Goal: Task Accomplishment & Management: Complete application form

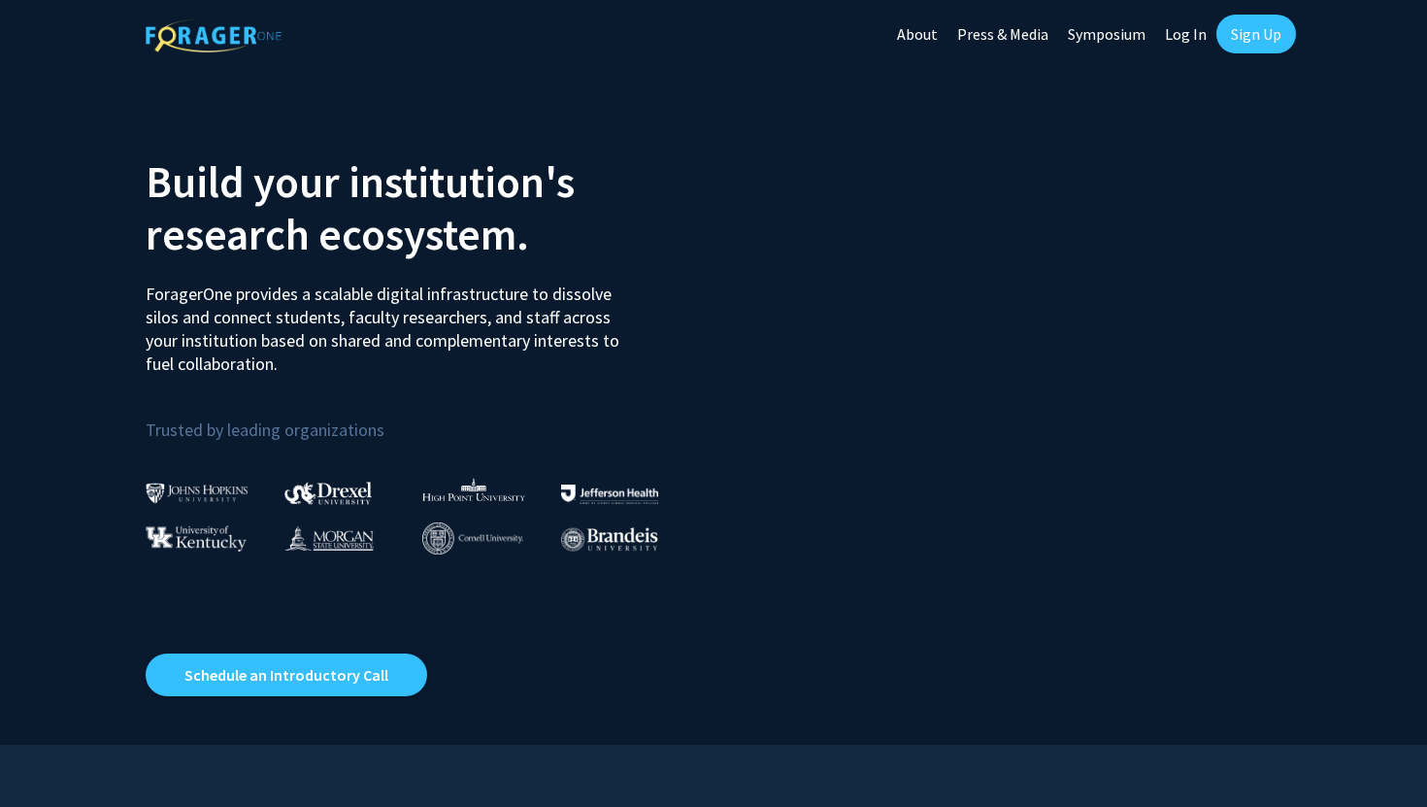
click at [48, 396] on section "Build your institution's research ecosystem. ForagerOne provides a scalable dig…" at bounding box center [713, 406] width 1427 height 677
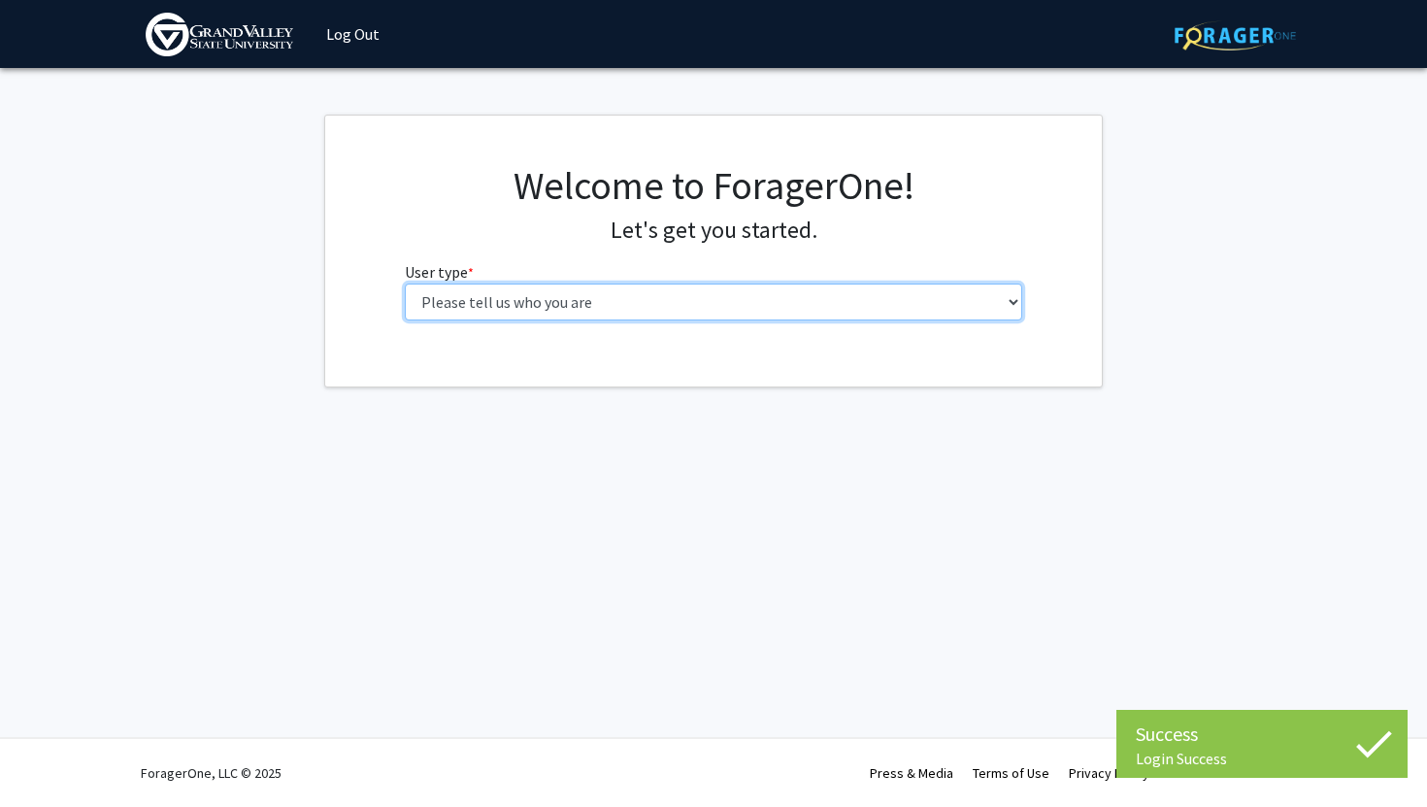
click at [685, 314] on select "Please tell us who you are Undergraduate Student Master's Student Doctoral Cand…" at bounding box center [714, 302] width 619 height 37
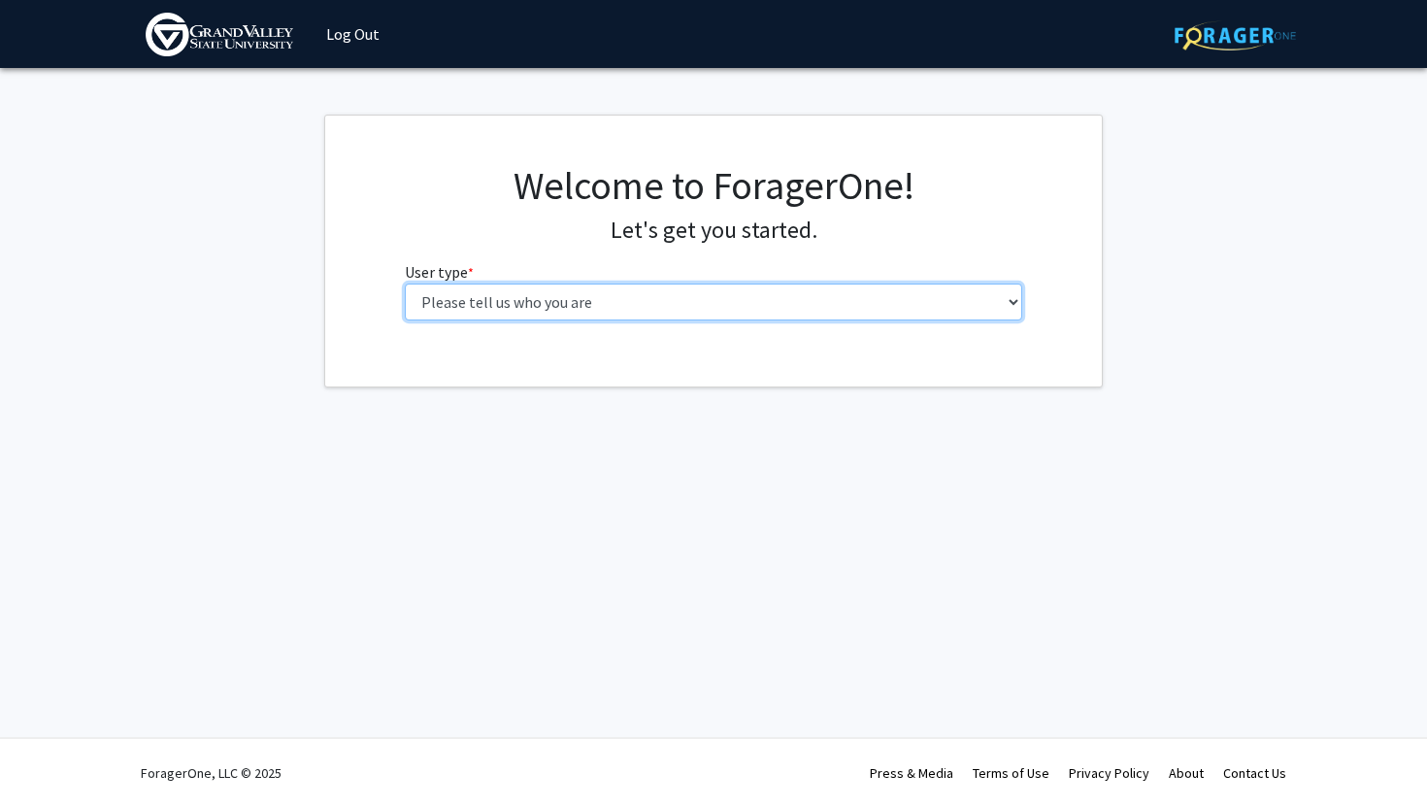
select select "1: undergrad"
click at [405, 284] on select "Please tell us who you are Undergraduate Student Master's Student Doctoral Cand…" at bounding box center [714, 302] width 619 height 37
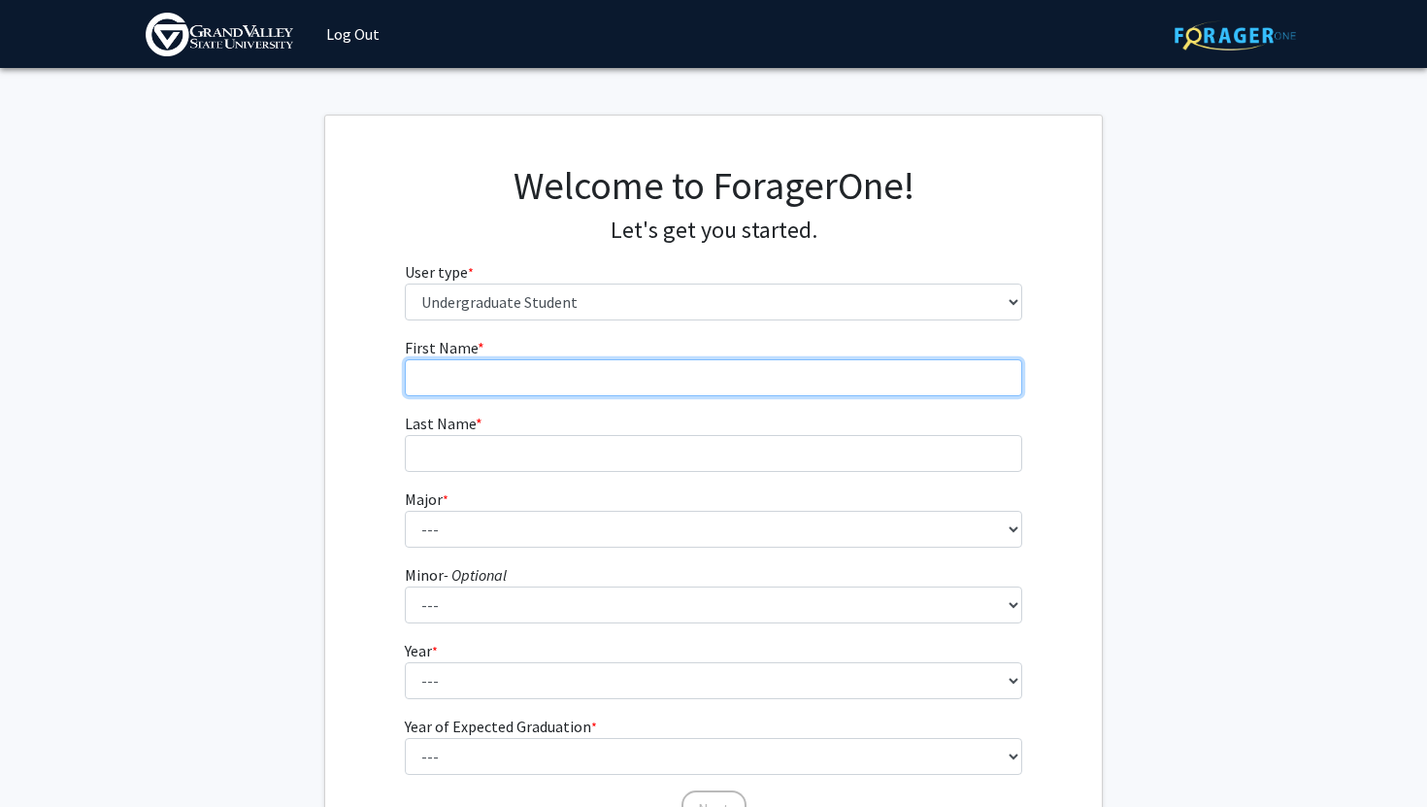
click at [570, 386] on input "First Name * required" at bounding box center [714, 377] width 619 height 37
type input "Madeline"
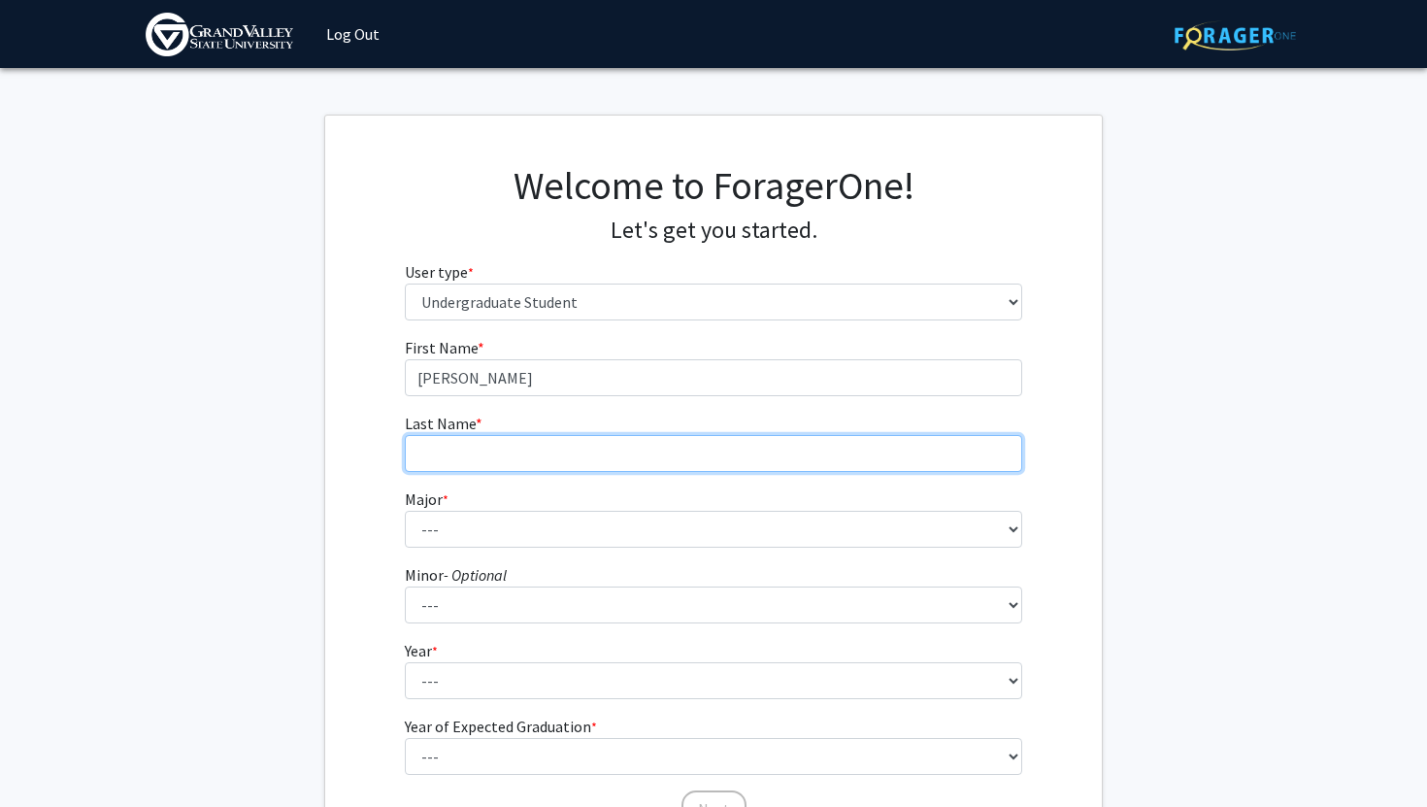
click at [435, 452] on input "Last Name * required" at bounding box center [714, 453] width 619 height 37
type input "Lenk"
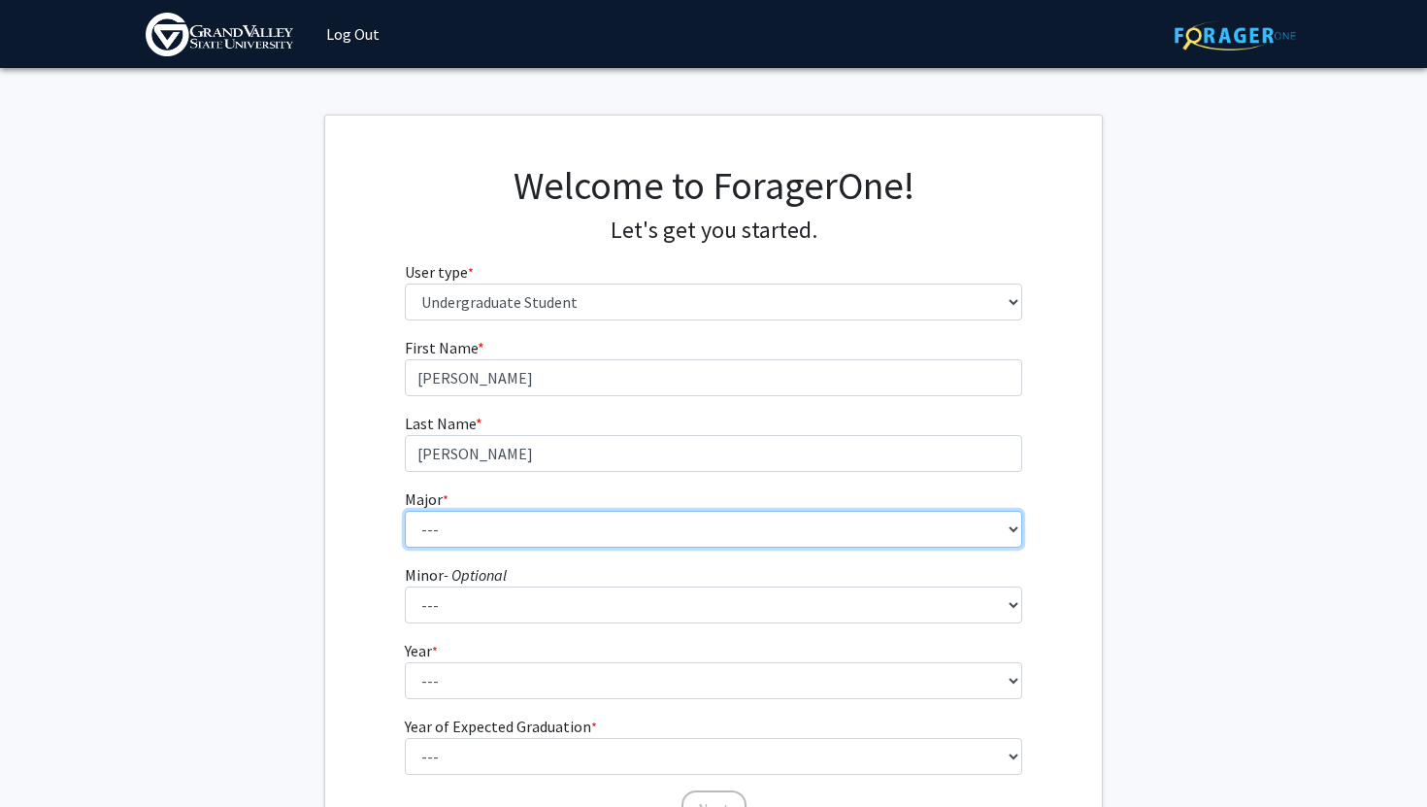
click at [432, 527] on select "--- Advertising and Public Relations Allied Health Science Anthropology Applied…" at bounding box center [714, 529] width 619 height 37
select select "72: 1947"
click at [405, 511] on select "--- Advertising and Public Relations Allied Health Science Anthropology Applied…" at bounding box center [714, 529] width 619 height 37
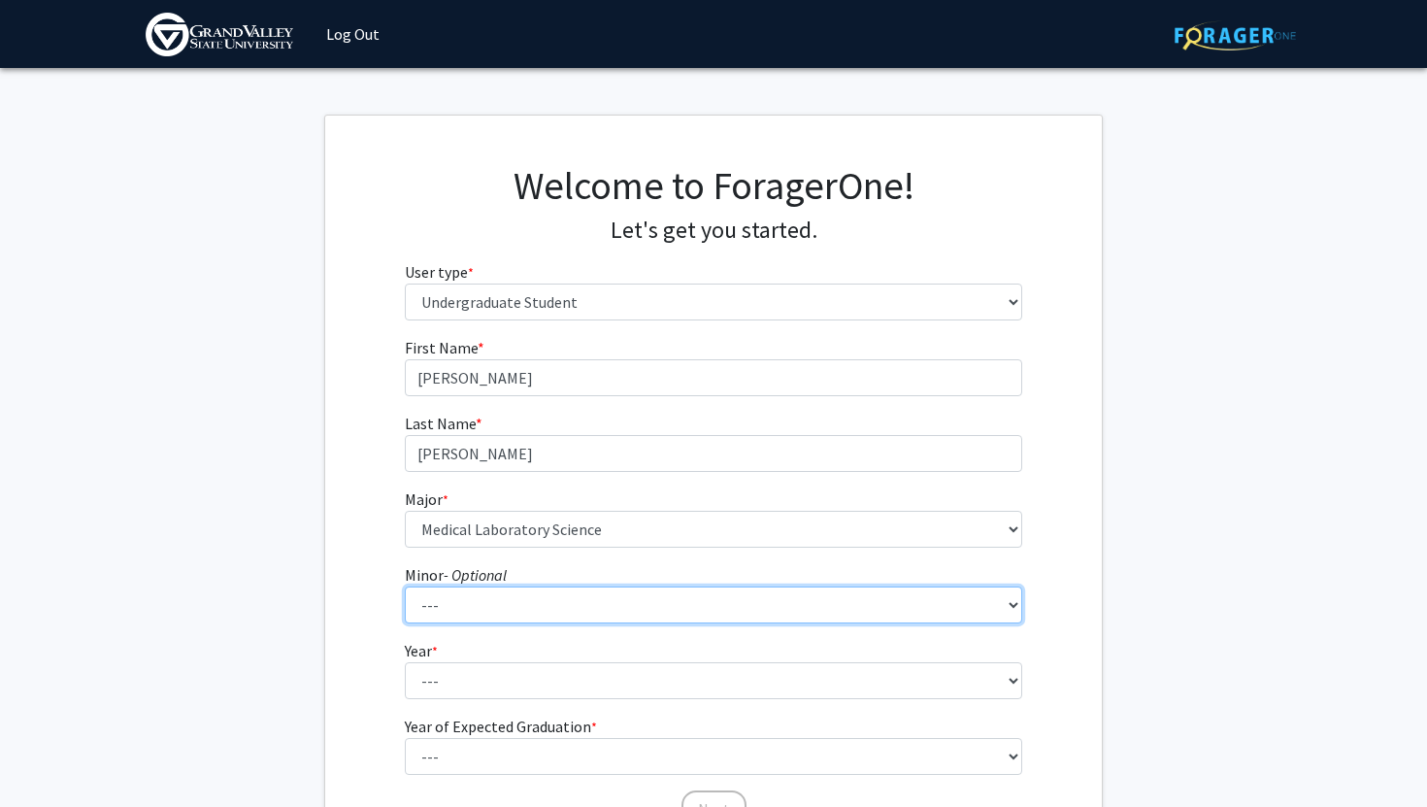
click at [454, 602] on select "--- Accounting Adventure Tourism Management Advertising and Public Relations Af…" at bounding box center [714, 604] width 619 height 37
click at [405, 586] on select "--- Accounting Adventure Tourism Management Advertising and Public Relations Af…" at bounding box center [714, 604] width 619 height 37
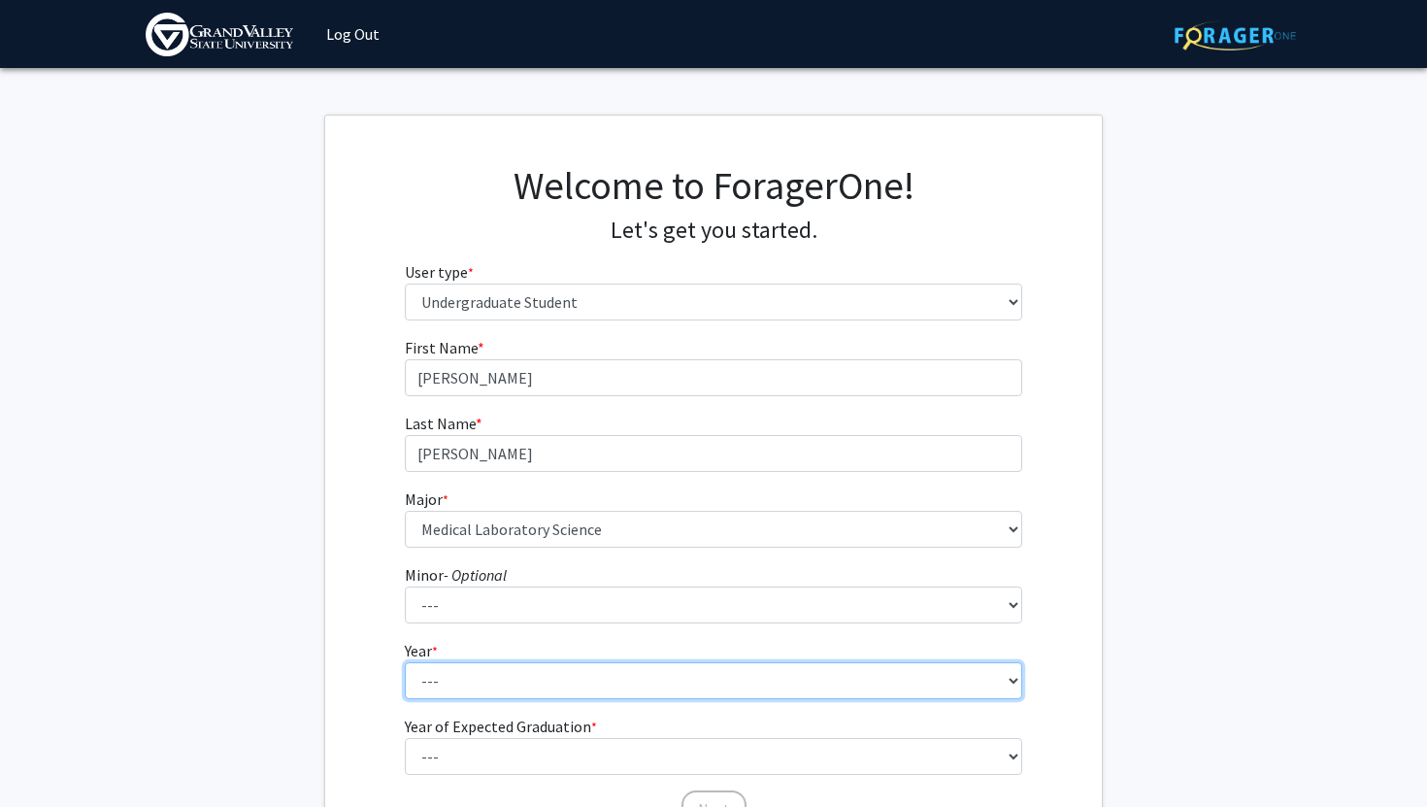
click at [454, 689] on select "--- First-year Sophomore Junior Senior Postbaccalaureate Certificate" at bounding box center [714, 680] width 619 height 37
select select "1: first-year"
click at [405, 662] on select "--- First-year Sophomore Junior Senior Postbaccalaureate Certificate" at bounding box center [714, 680] width 619 height 37
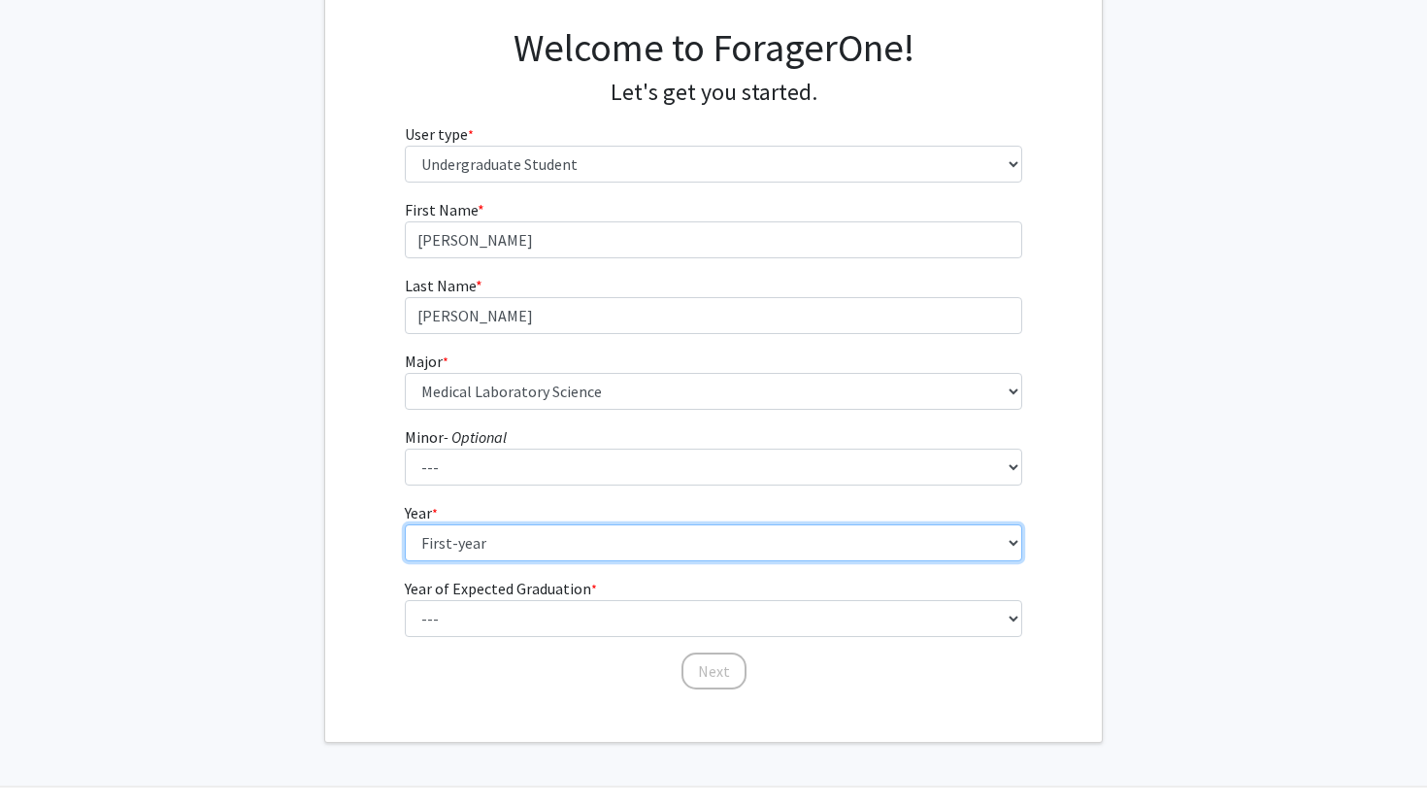
scroll to position [151, 0]
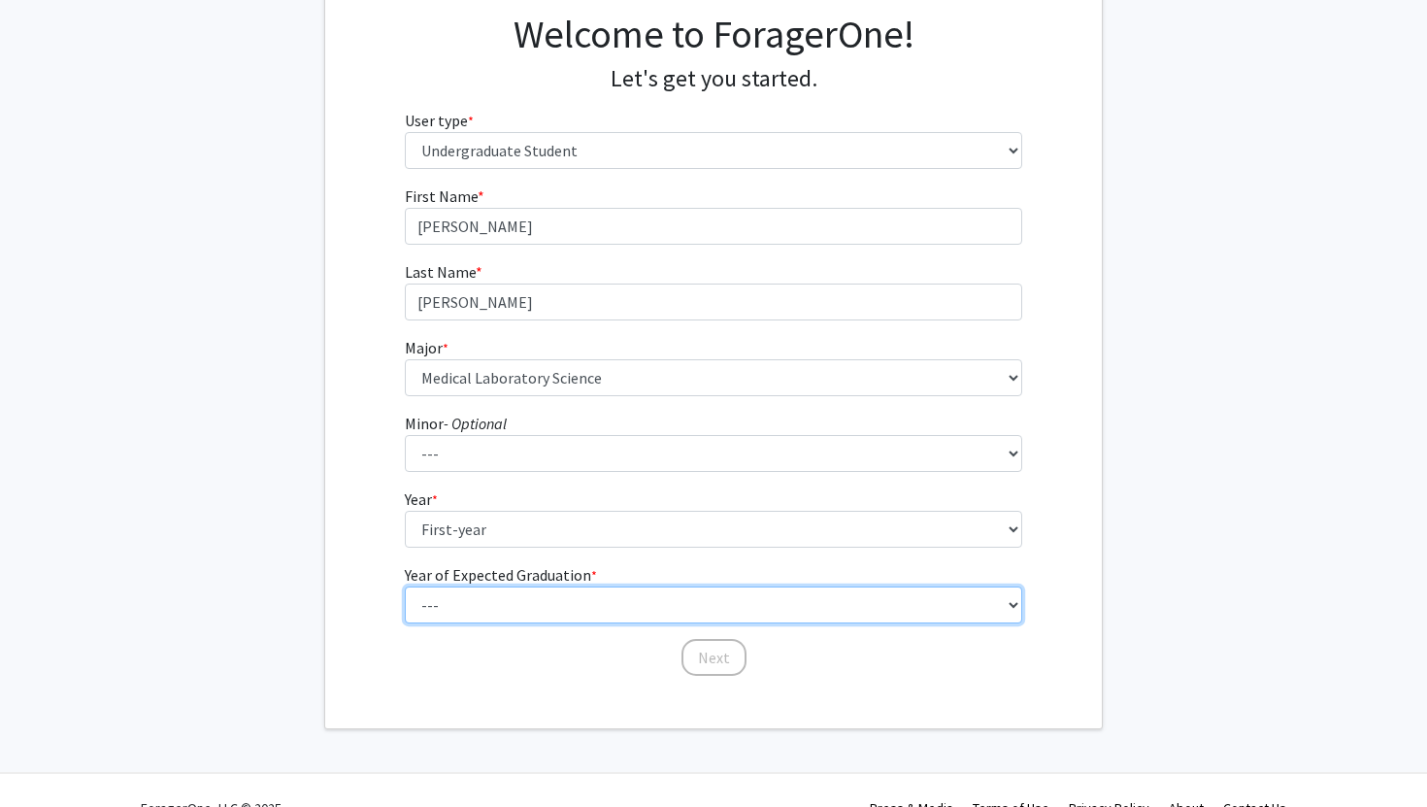
click at [507, 613] on select "--- 2025 2026 2027 2028 2029 2030 2031 2032 2033 2034" at bounding box center [714, 604] width 619 height 37
select select "5: 2029"
click at [405, 586] on select "--- 2025 2026 2027 2028 2029 2030 2031 2032 2033 2034" at bounding box center [714, 604] width 619 height 37
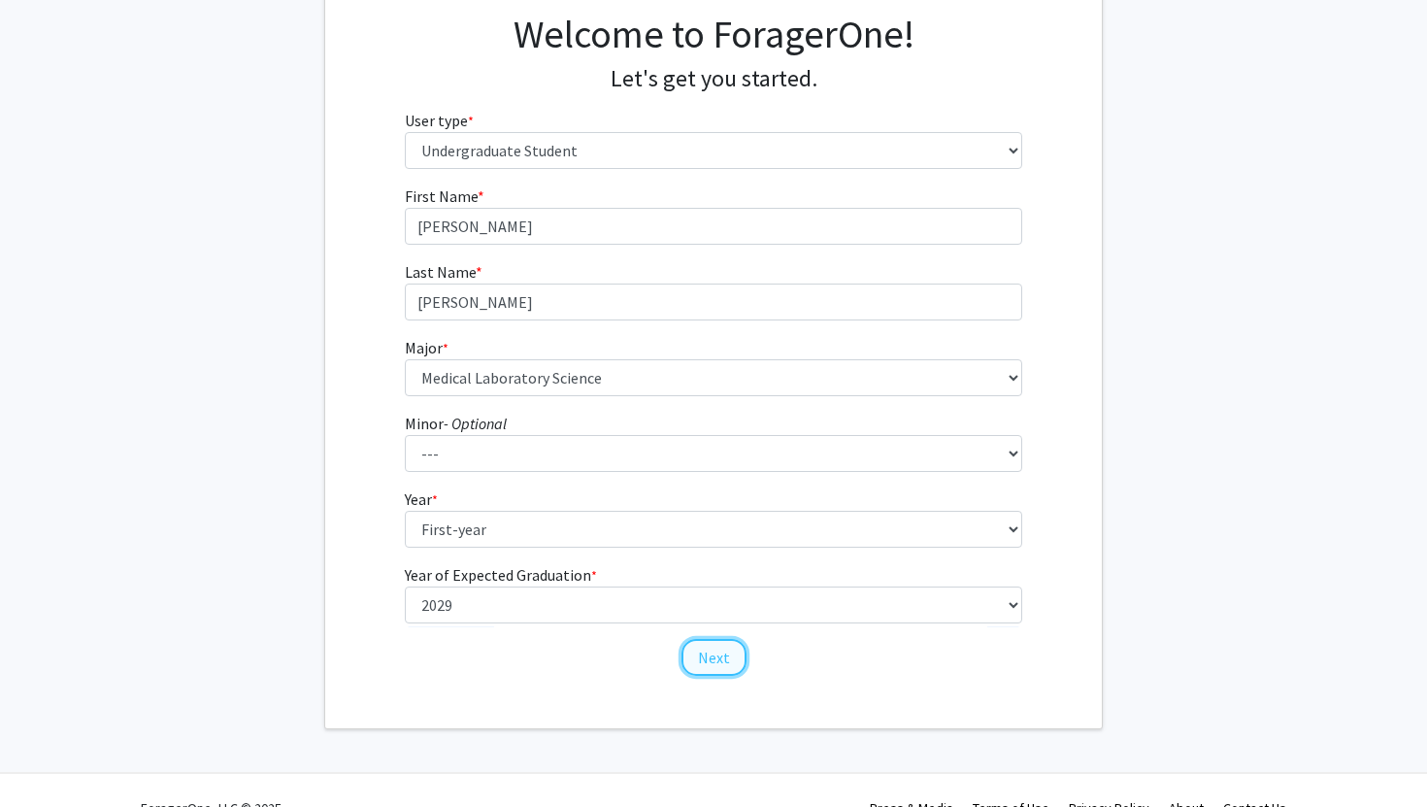
click at [724, 661] on button "Next" at bounding box center [714, 657] width 65 height 37
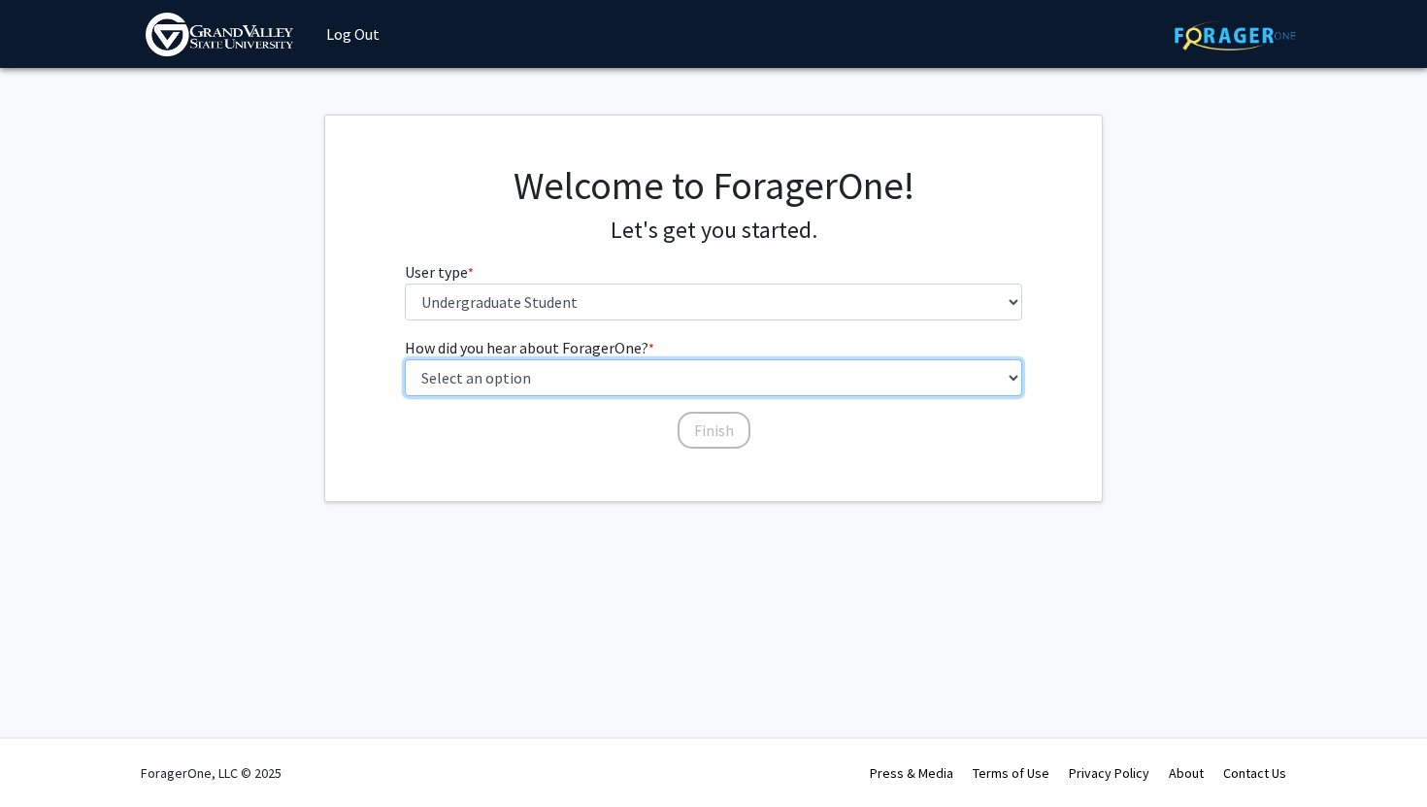
click at [551, 390] on select "Select an option Peer/student recommendation Faculty/staff recommendation Unive…" at bounding box center [714, 377] width 619 height 37
select select "3: university_website"
click at [405, 359] on select "Select an option Peer/student recommendation Faculty/staff recommendation Unive…" at bounding box center [714, 377] width 619 height 37
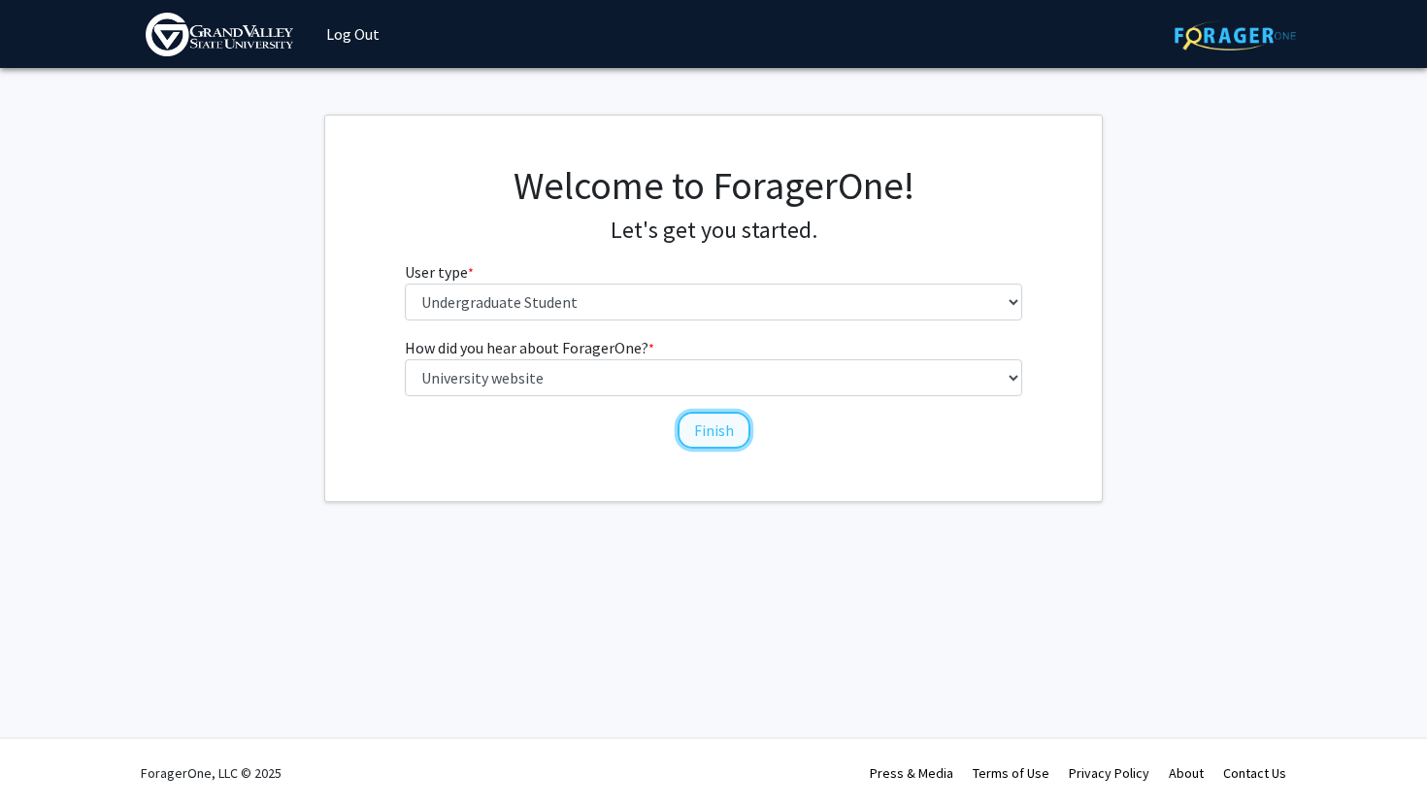
click at [721, 434] on button "Finish" at bounding box center [714, 430] width 73 height 37
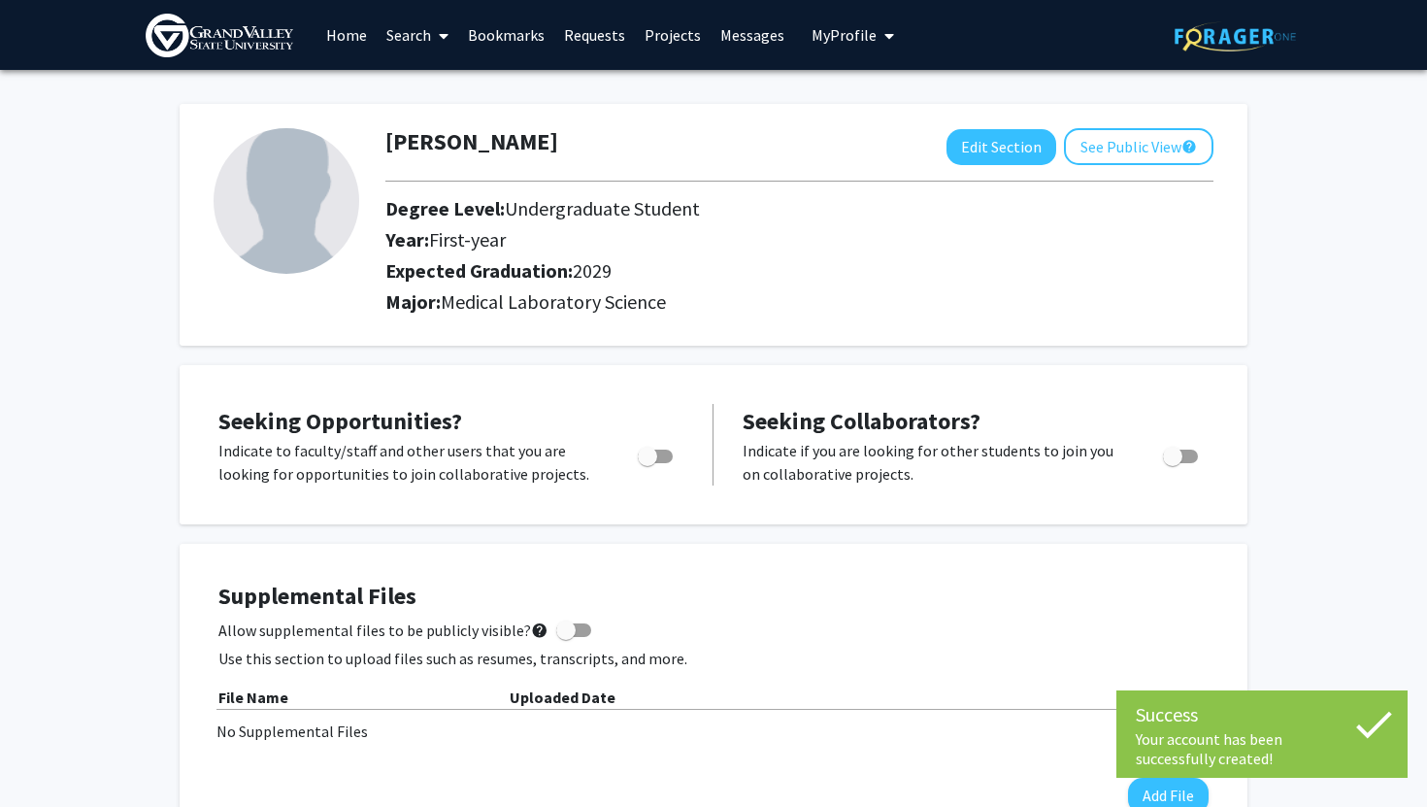
scroll to position [90, 0]
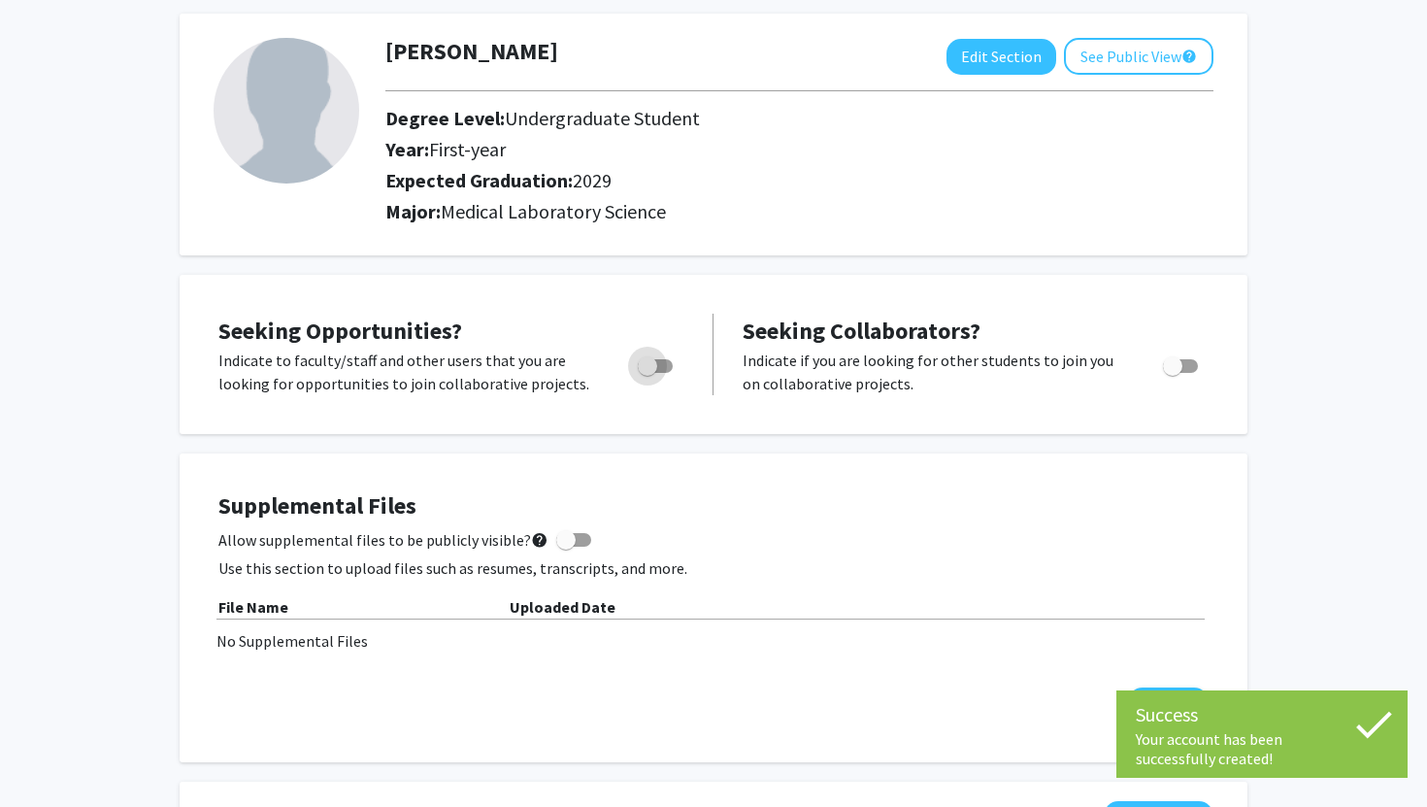
click at [648, 374] on span "Toggle" at bounding box center [647, 365] width 19 height 19
click at [648, 374] on input "Are you actively seeking opportunities?" at bounding box center [647, 373] width 1 height 1
checkbox input "true"
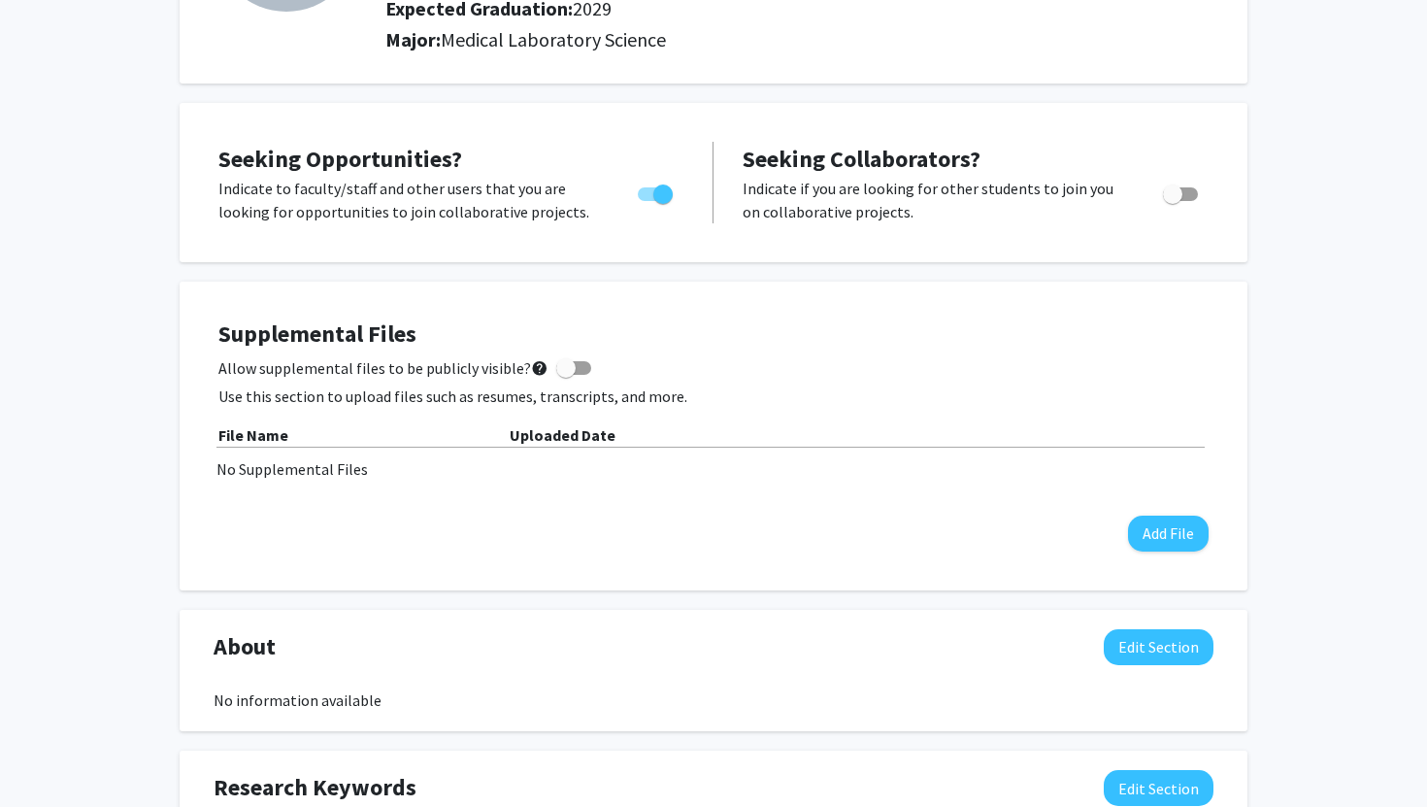
scroll to position [263, 0]
click at [543, 369] on label "Allow supplemental files to be publicly visible? help" at bounding box center [404, 366] width 373 height 23
click at [565, 374] on input "Allow supplemental files to be publicly visible? help" at bounding box center [565, 374] width 1 height 1
checkbox input "true"
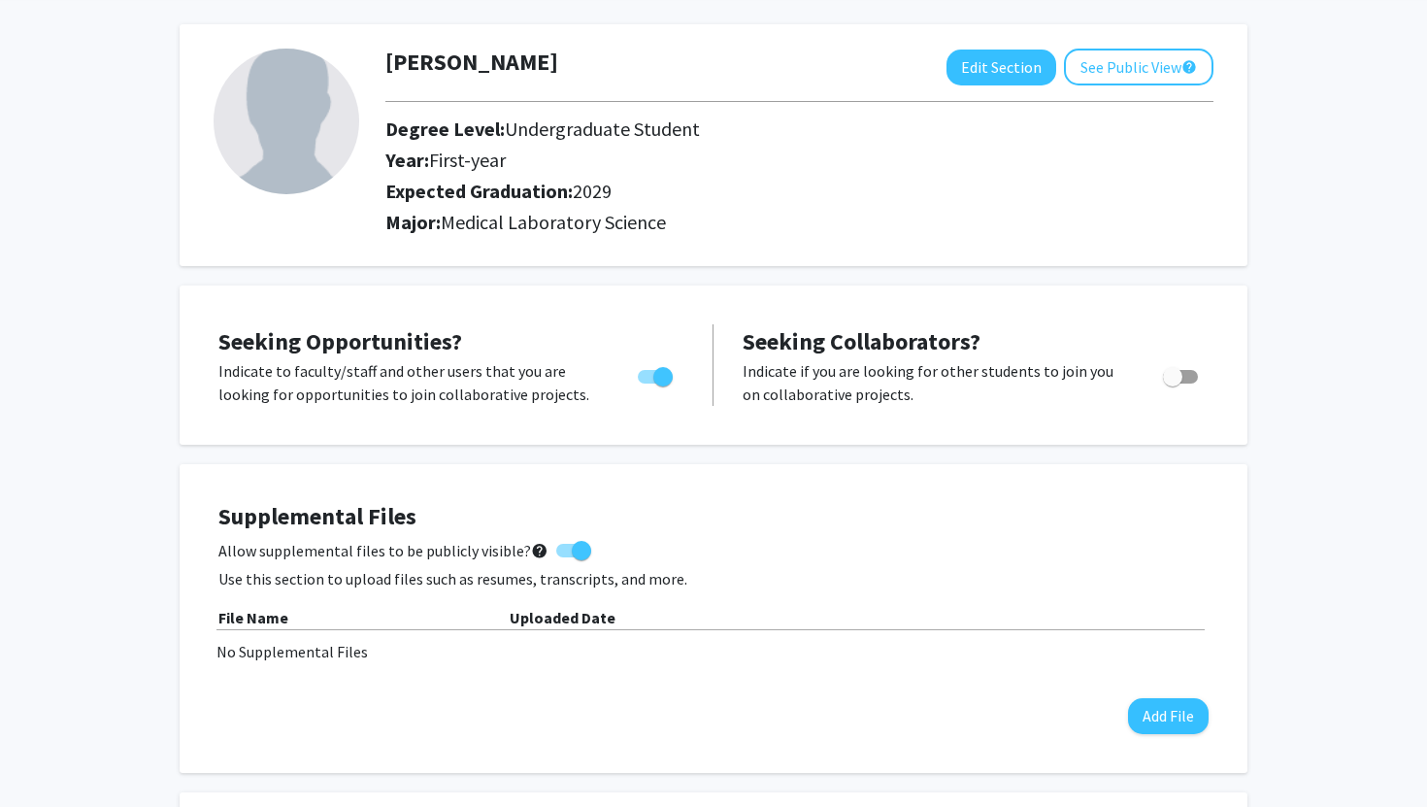
scroll to position [0, 0]
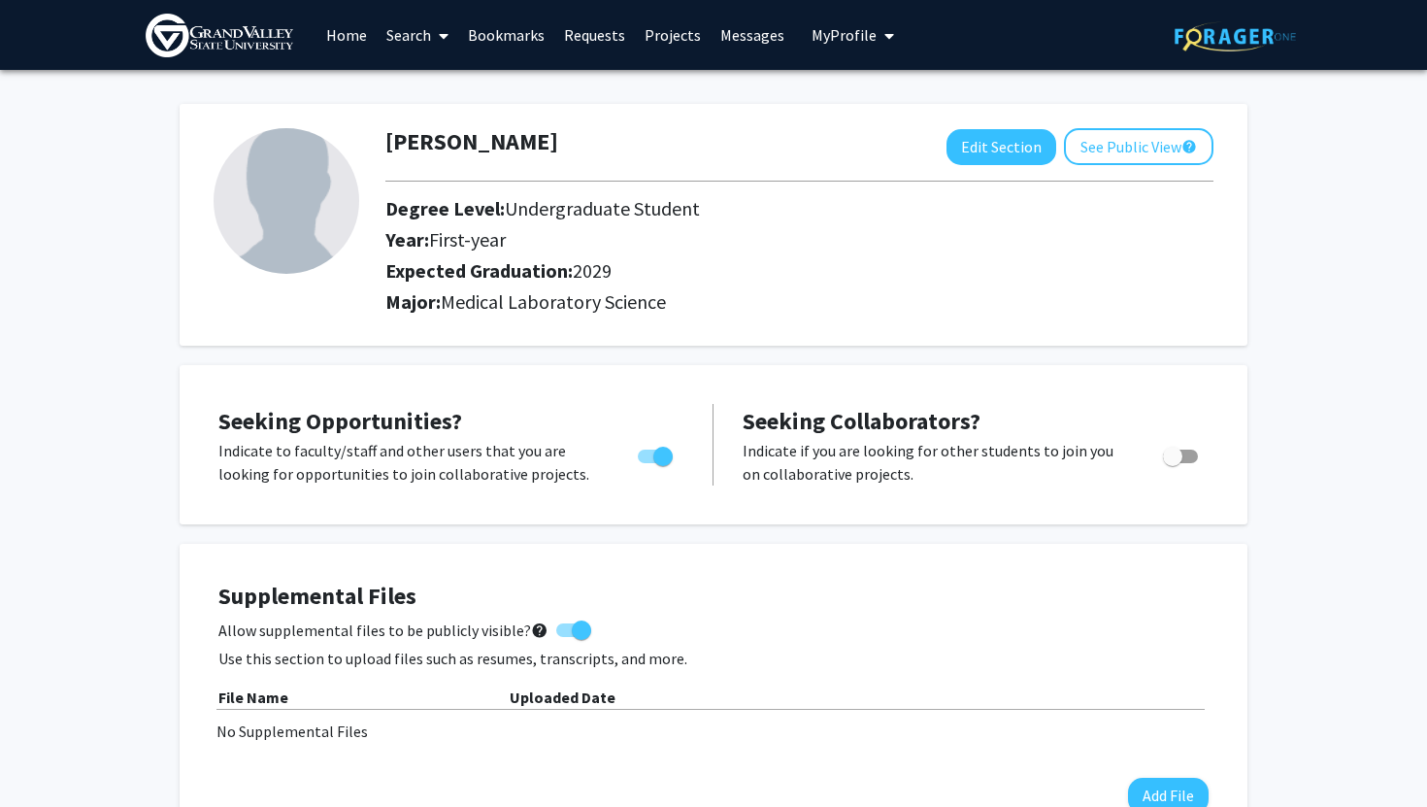
click at [339, 39] on link "Home" at bounding box center [347, 35] width 60 height 68
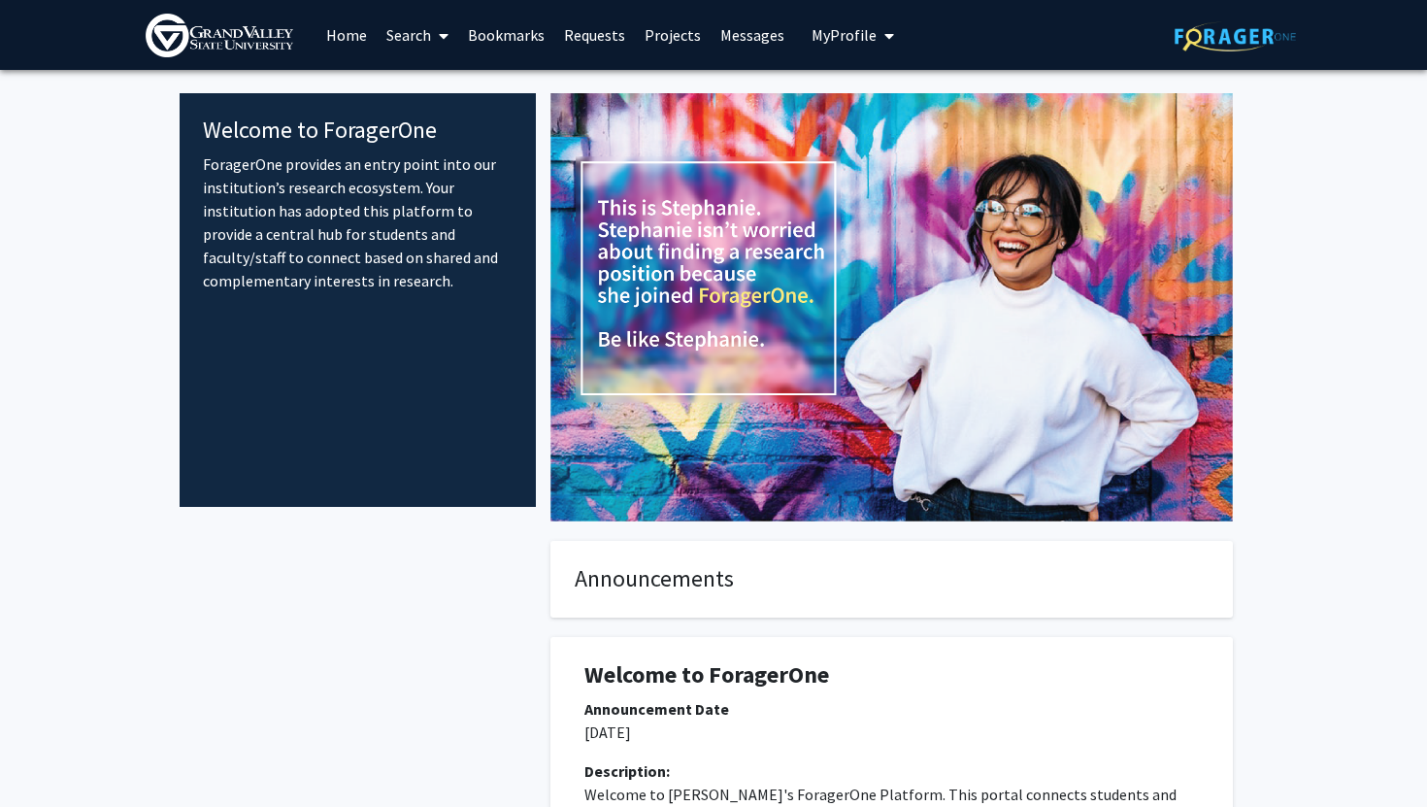
click at [445, 34] on icon at bounding box center [444, 36] width 10 height 16
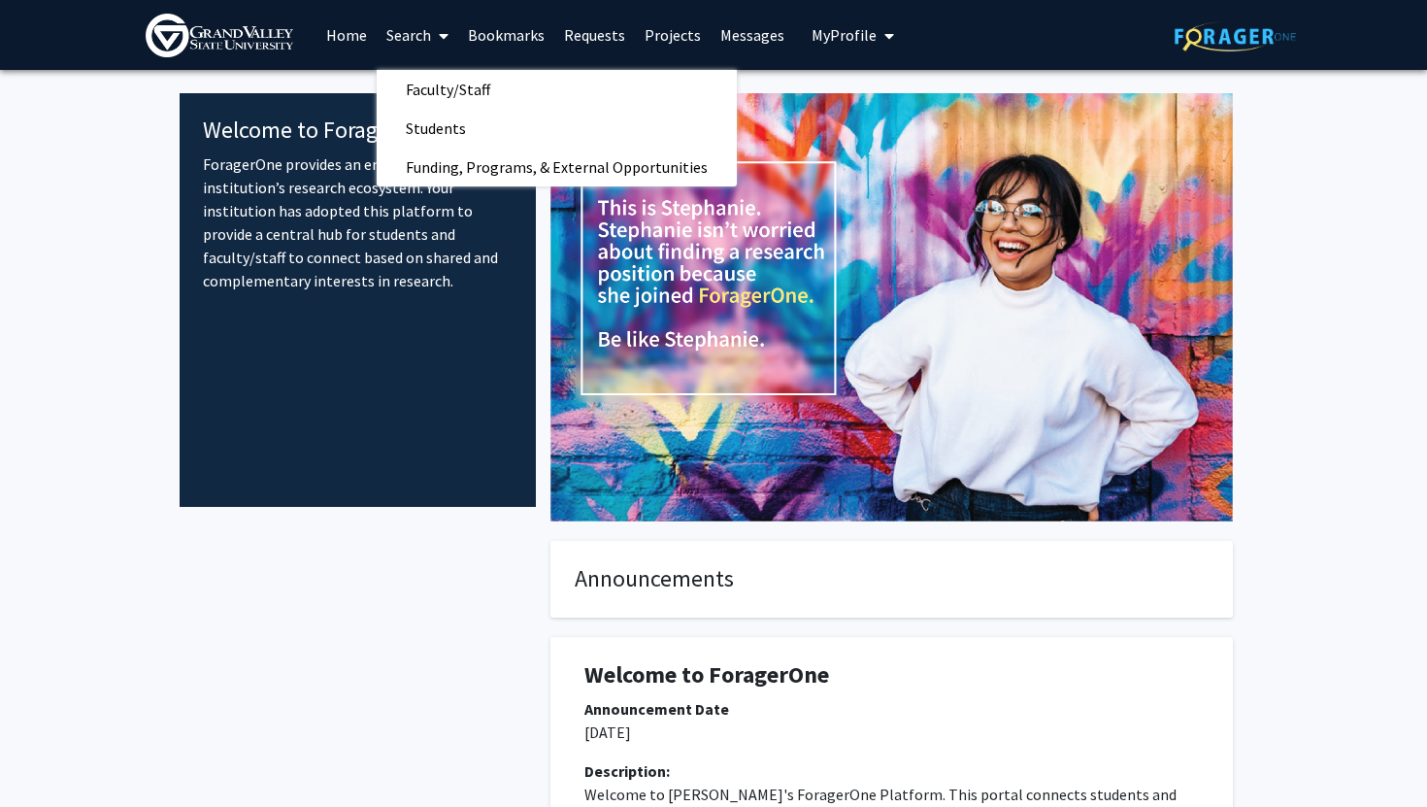
click at [445, 34] on icon at bounding box center [444, 36] width 10 height 16
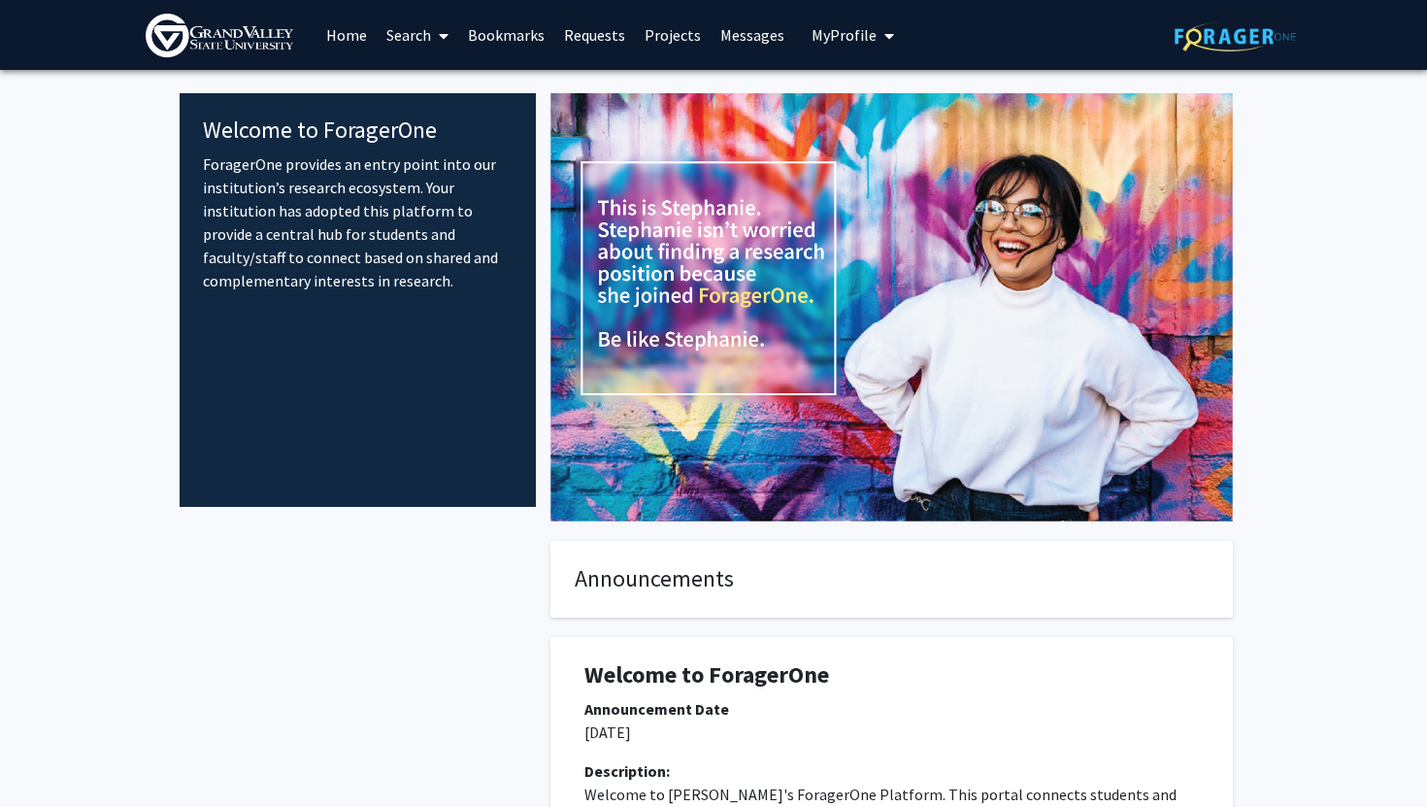
click at [445, 34] on icon at bounding box center [444, 36] width 10 height 16
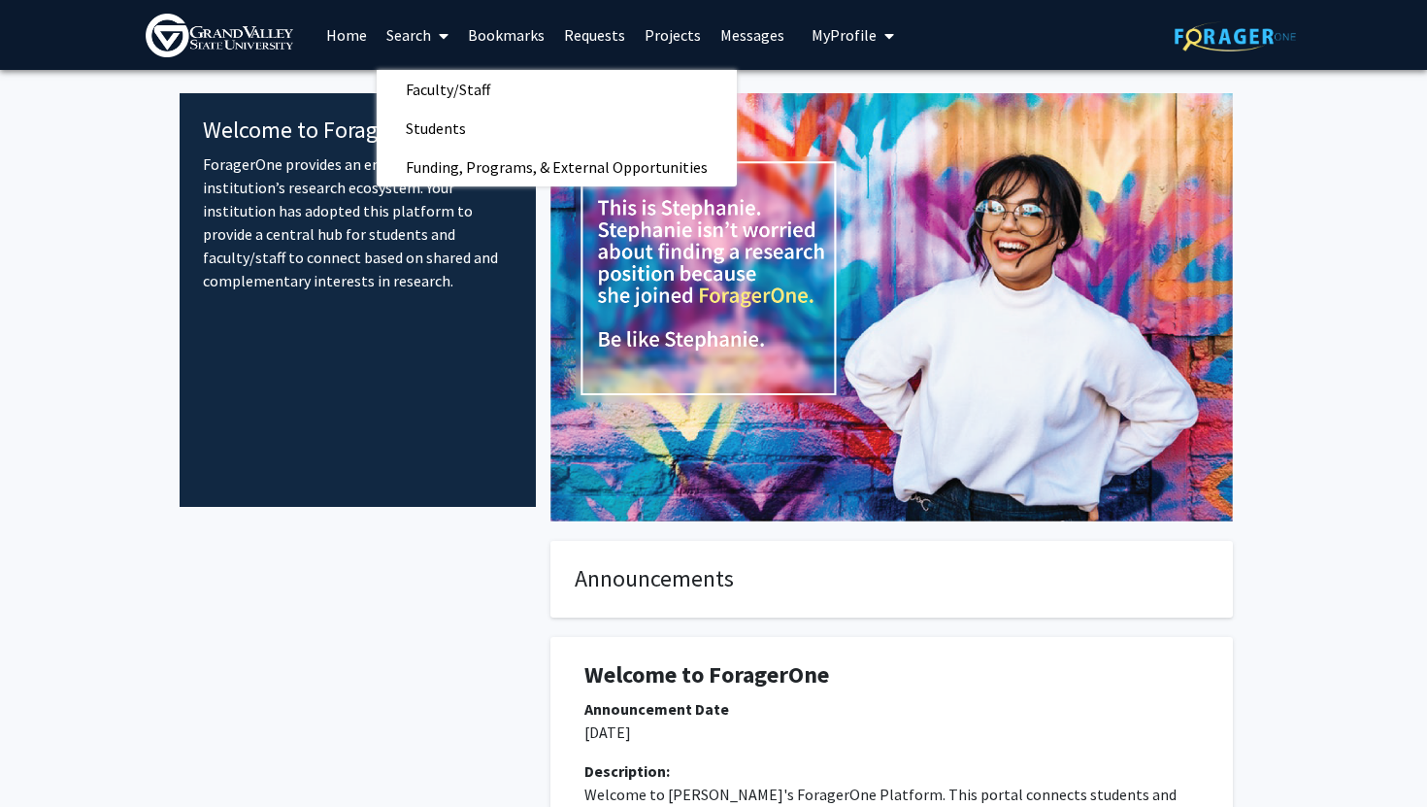
click at [445, 34] on icon at bounding box center [444, 36] width 10 height 16
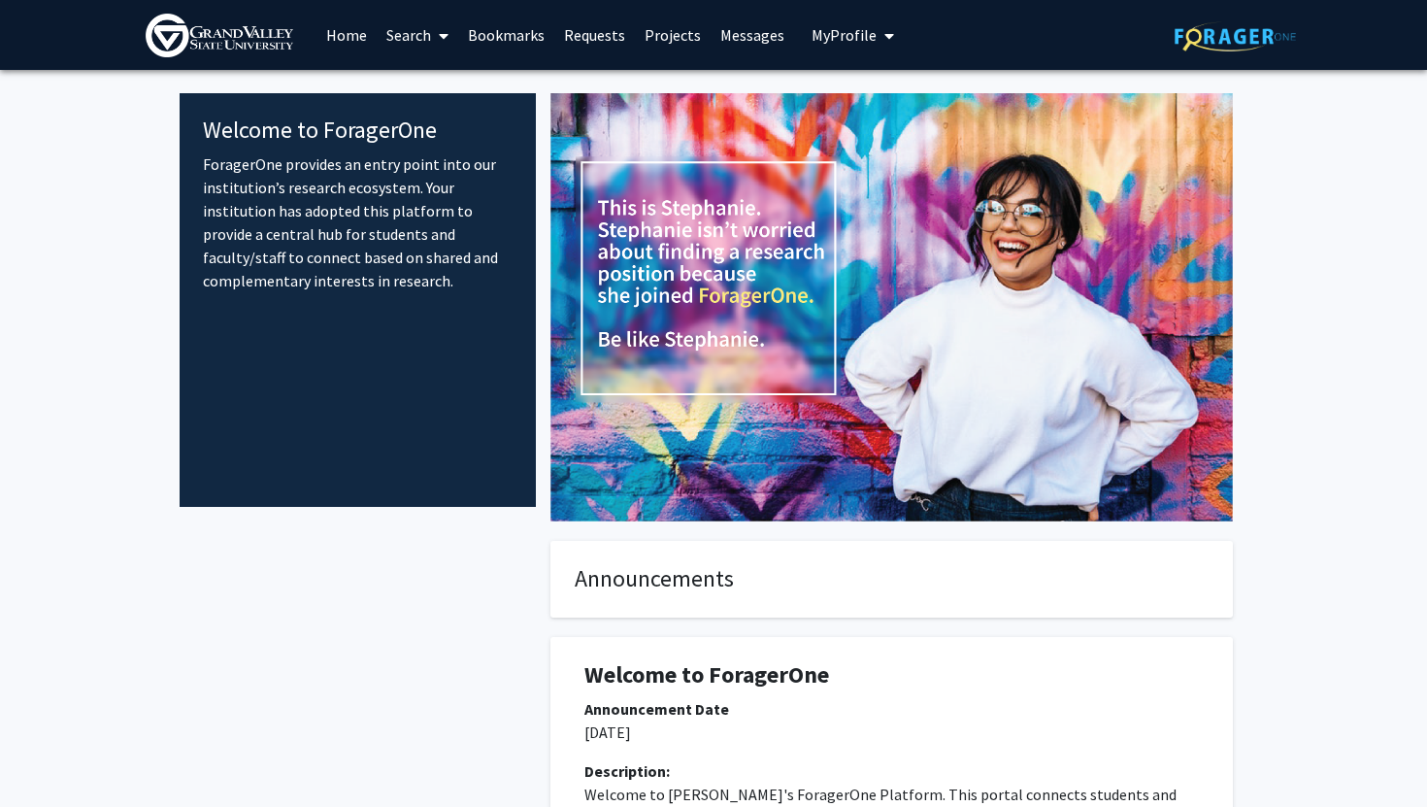
click at [445, 34] on icon at bounding box center [444, 36] width 10 height 16
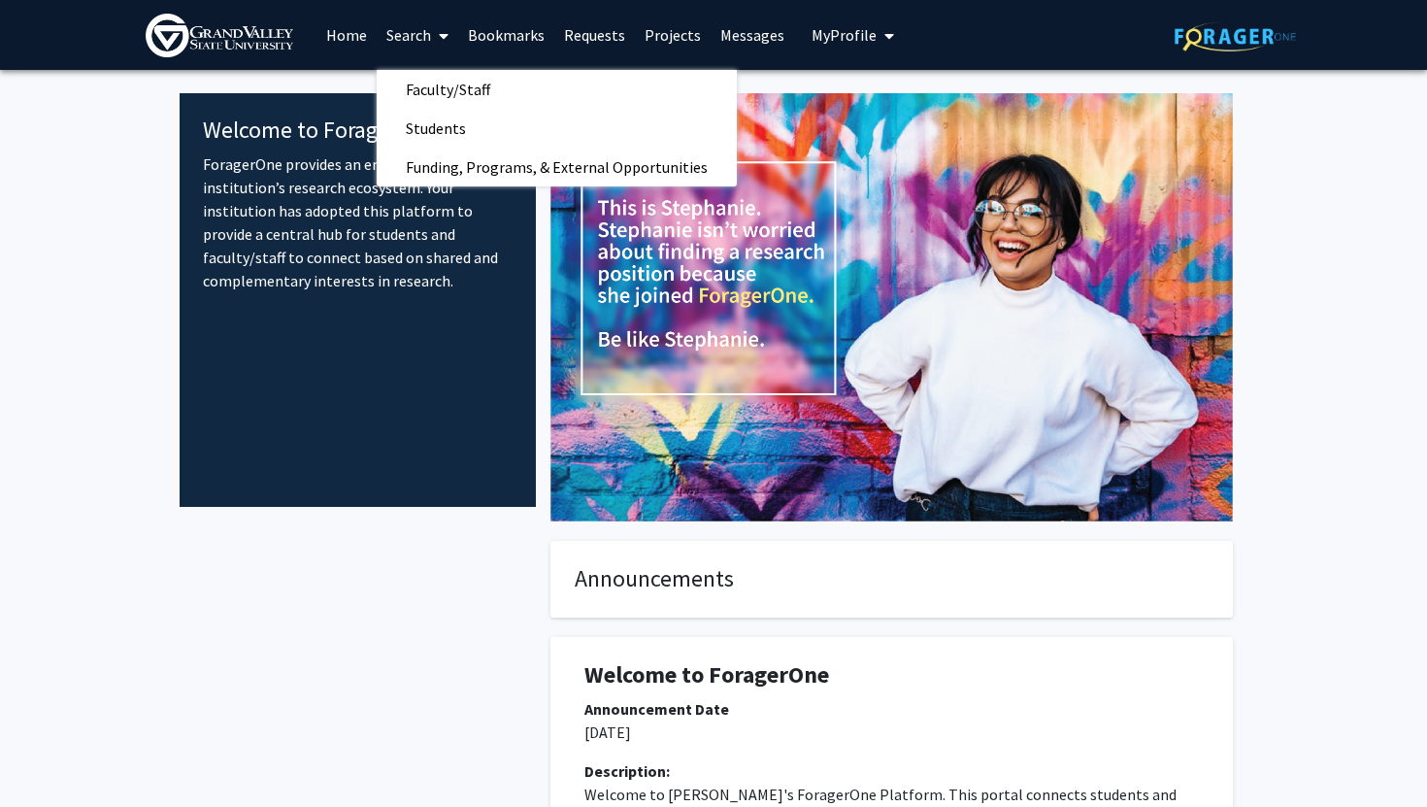
click at [445, 34] on icon at bounding box center [444, 36] width 10 height 16
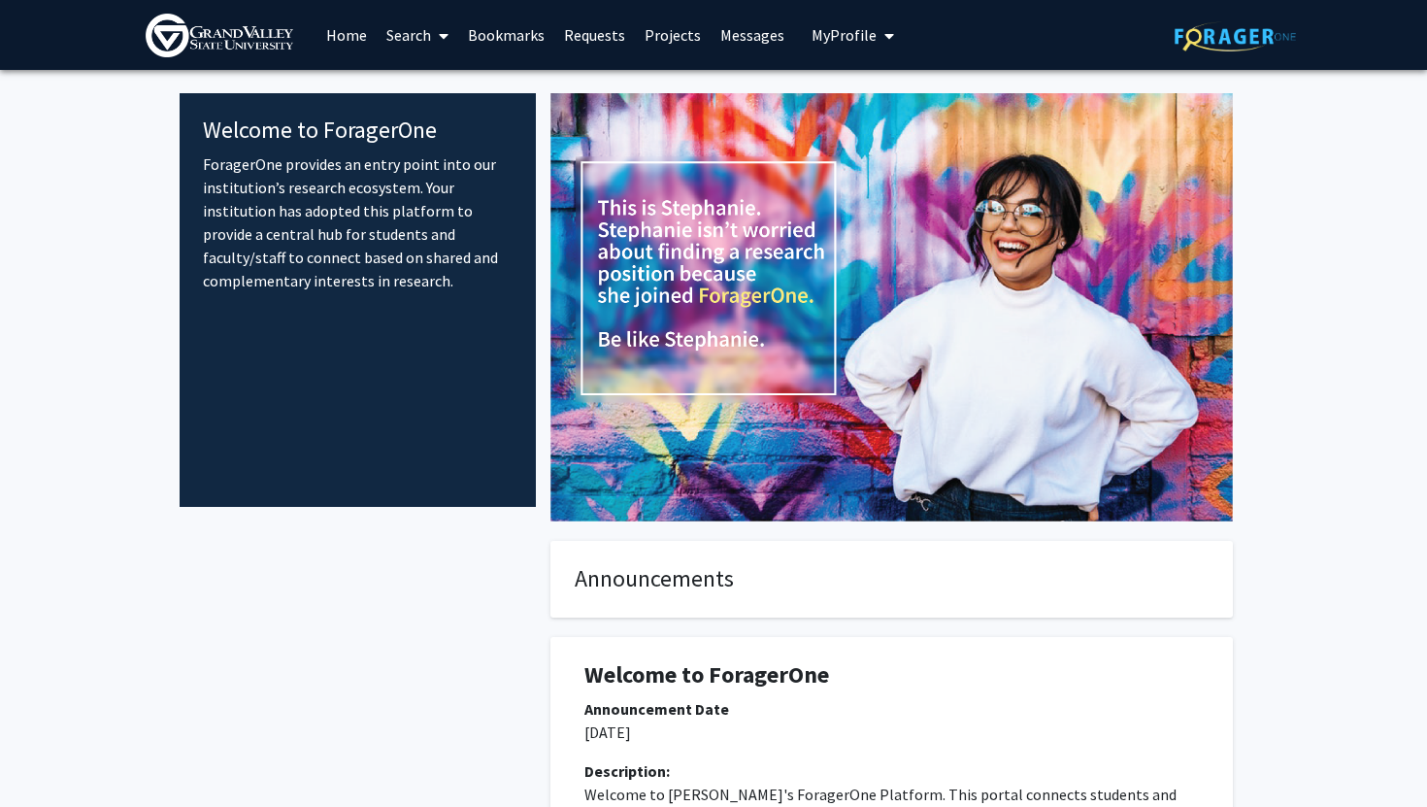
click at [445, 34] on icon at bounding box center [444, 36] width 10 height 16
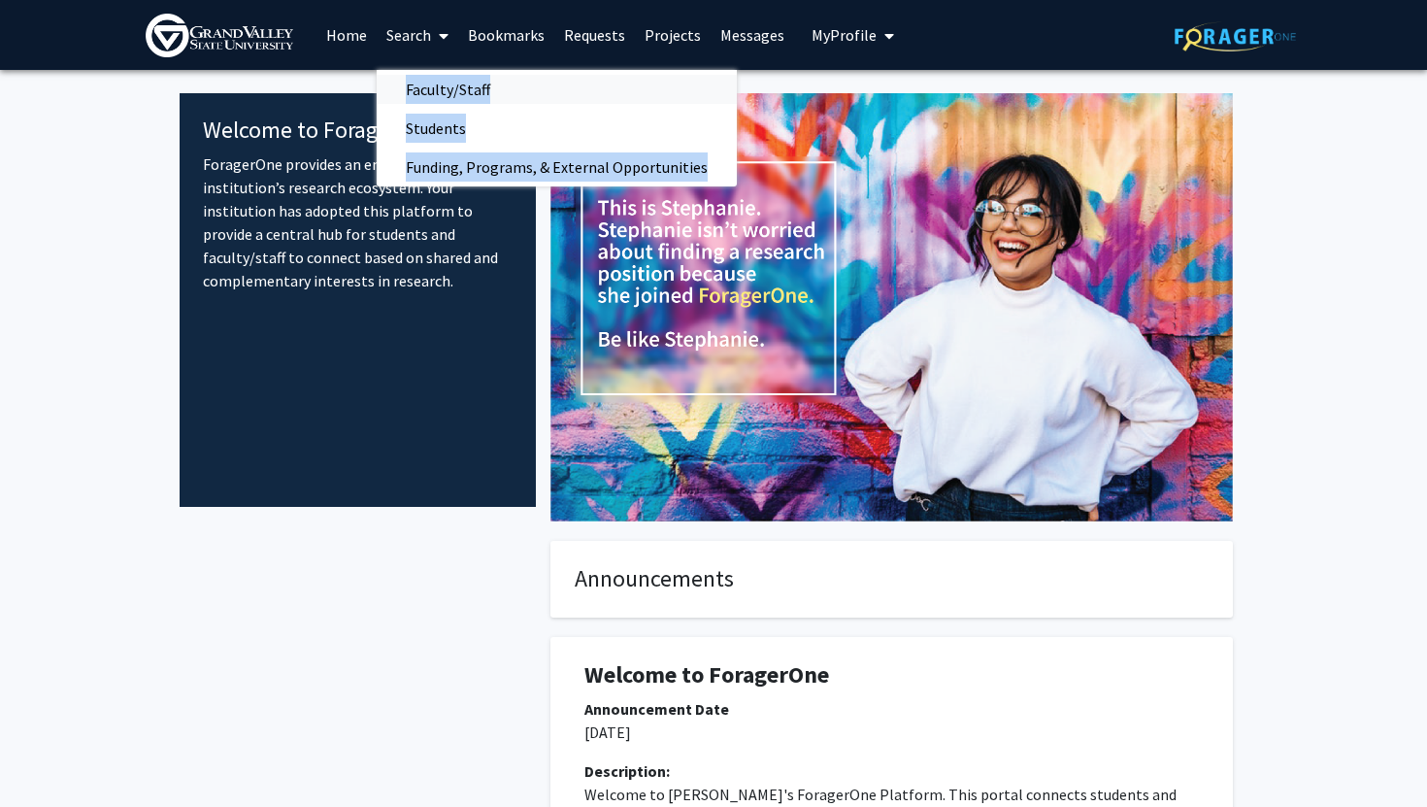
click at [422, 86] on span "Faculty/Staff" at bounding box center [448, 89] width 143 height 39
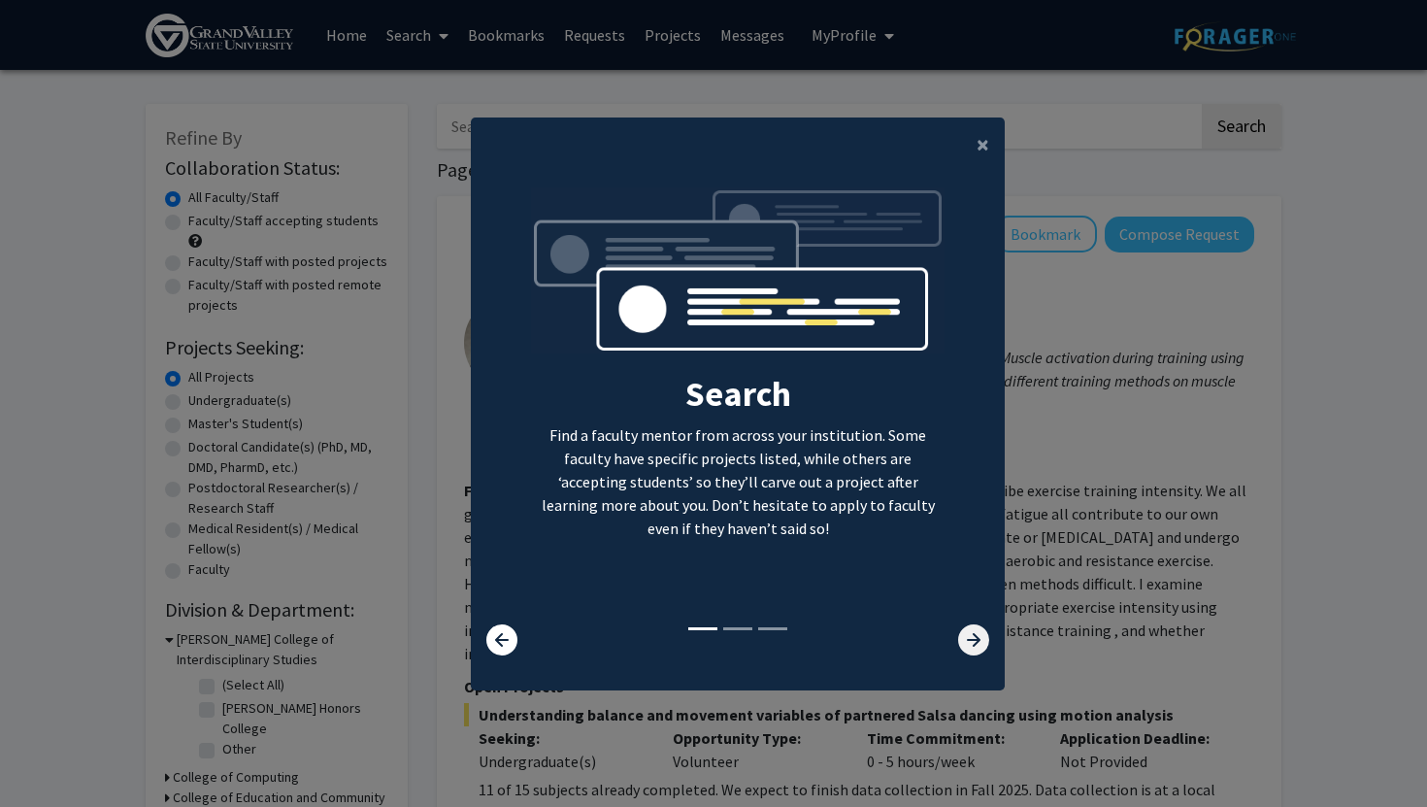
click at [972, 645] on icon at bounding box center [973, 639] width 31 height 31
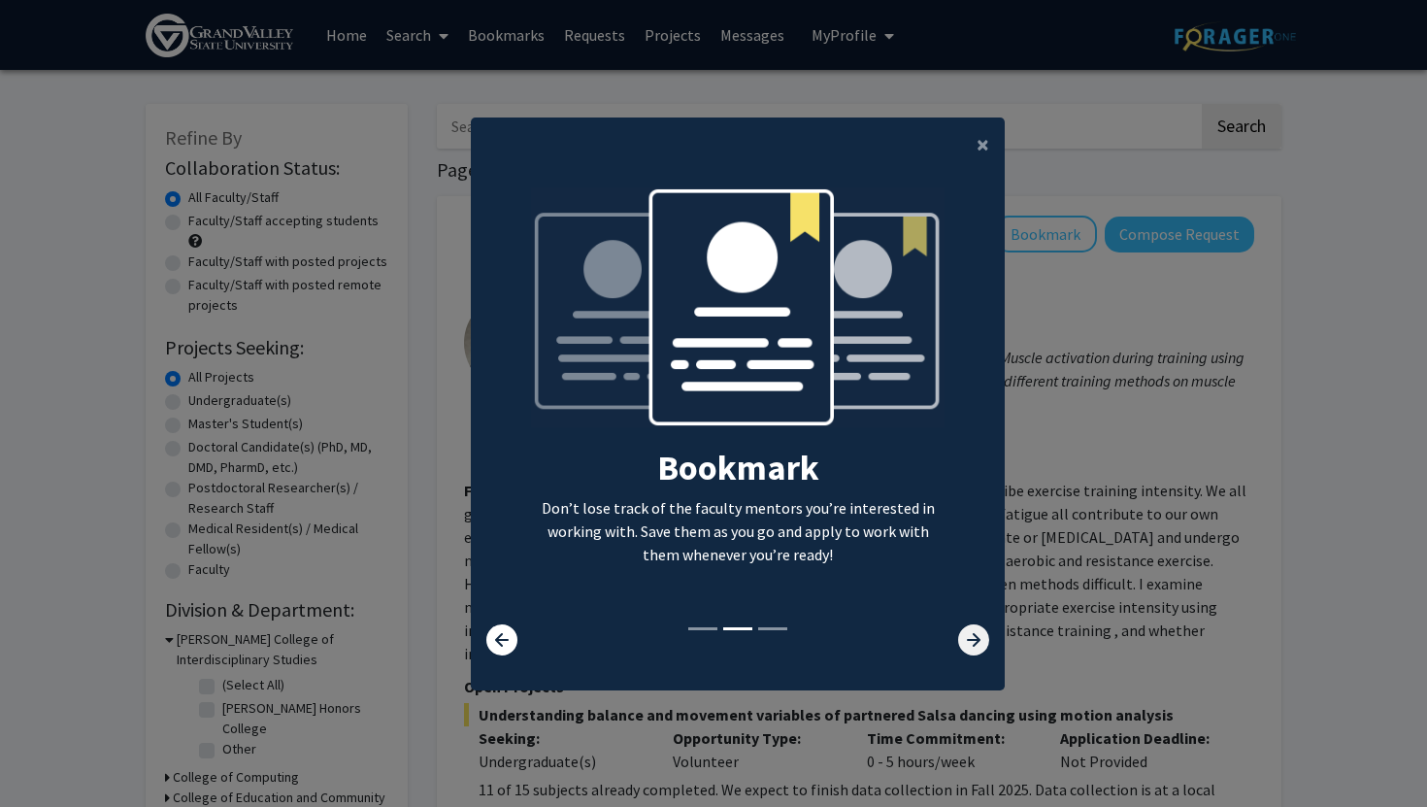
click at [972, 645] on icon at bounding box center [973, 639] width 31 height 31
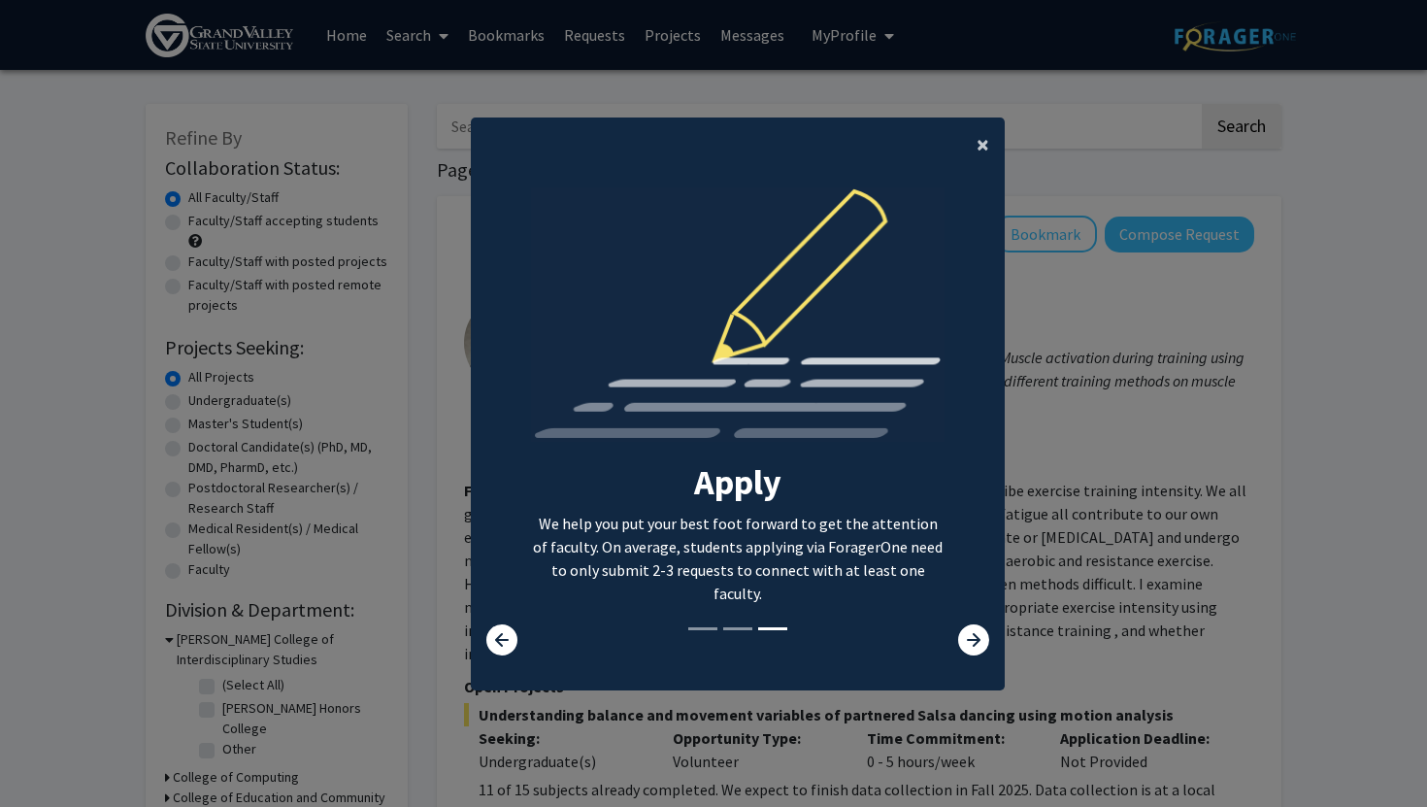
click at [987, 150] on span "×" at bounding box center [983, 144] width 13 height 30
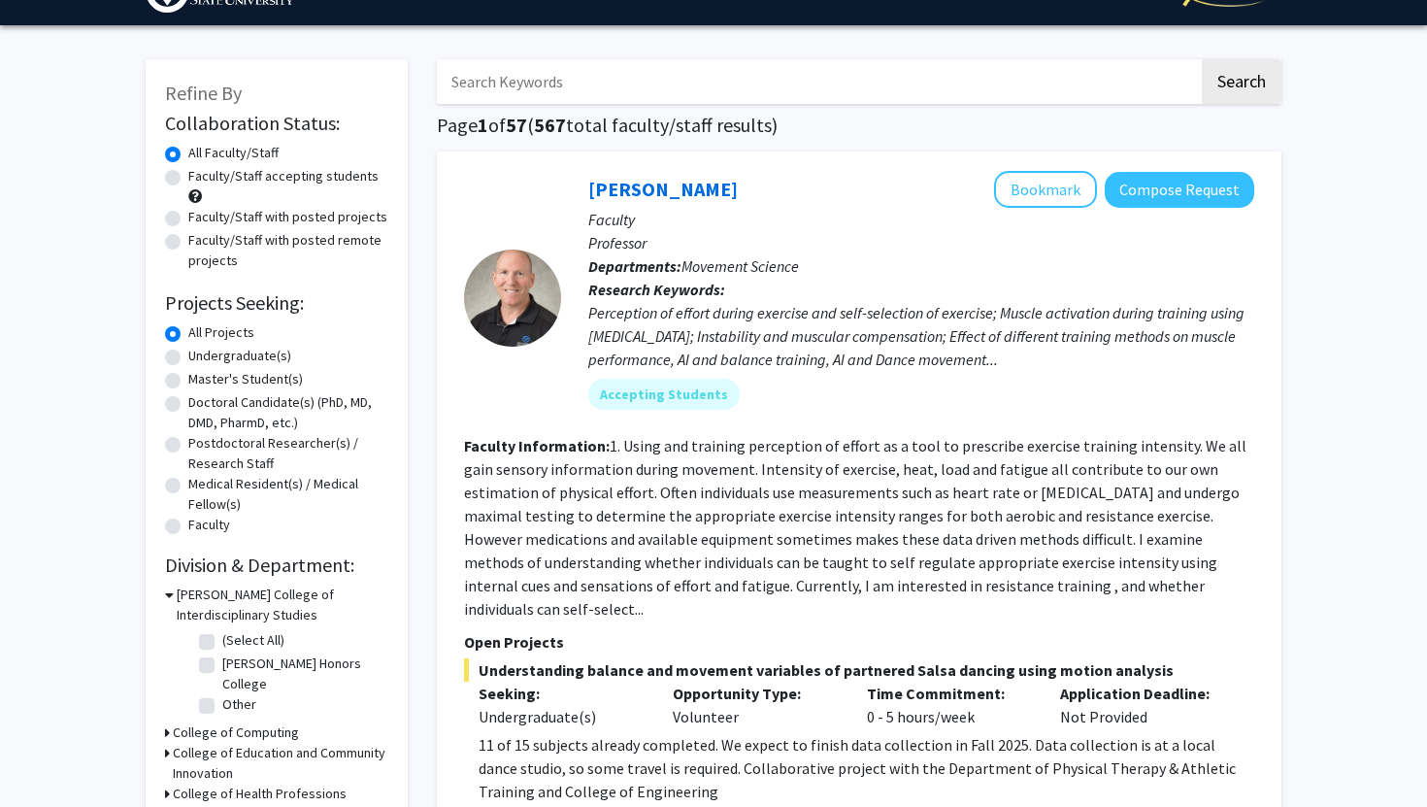
scroll to position [47, 0]
